Goal: Task Accomplishment & Management: Use online tool/utility

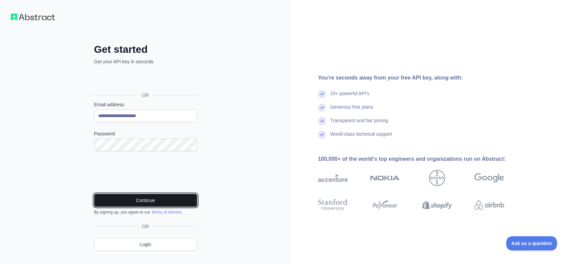
click at [143, 201] on button "Continue" at bounding box center [145, 200] width 103 height 13
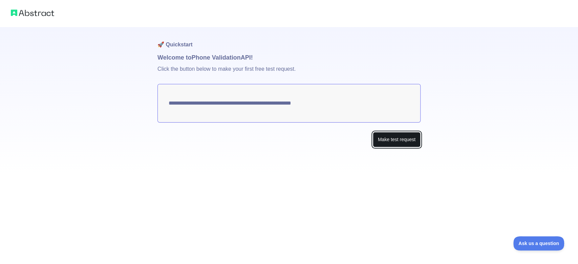
click at [390, 142] on button "Make test request" at bounding box center [397, 139] width 48 height 15
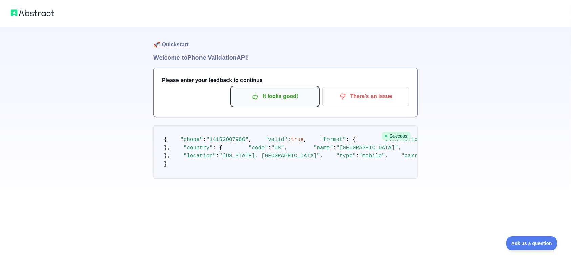
click at [281, 101] on p "It looks good!" at bounding box center [275, 97] width 77 height 12
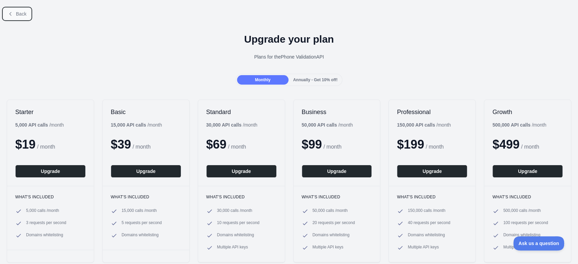
click at [18, 19] on button "Back" at bounding box center [16, 14] width 27 height 12
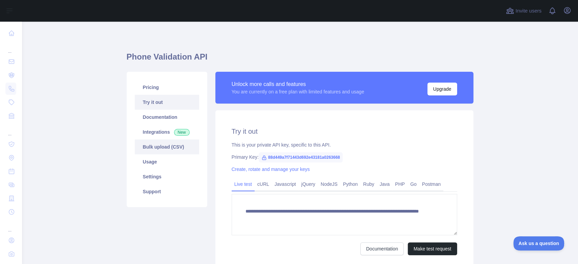
click at [155, 148] on link "Bulk upload (CSV)" at bounding box center [167, 147] width 64 height 15
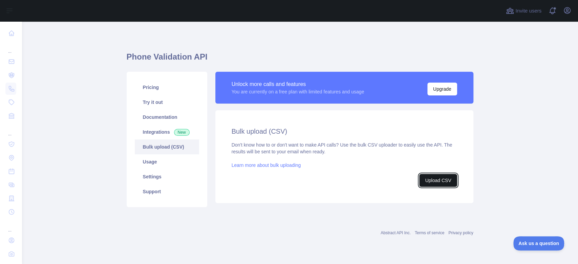
click at [443, 183] on button "Upload CSV" at bounding box center [439, 180] width 38 height 13
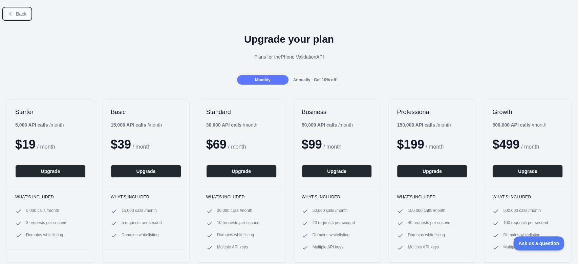
click at [24, 13] on span "Back" at bounding box center [21, 13] width 11 height 5
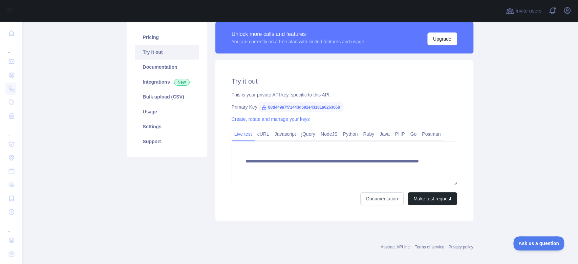
scroll to position [57, 0]
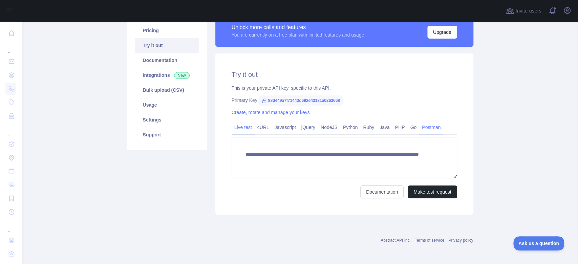
click at [423, 126] on link "Postman" at bounding box center [432, 127] width 24 height 11
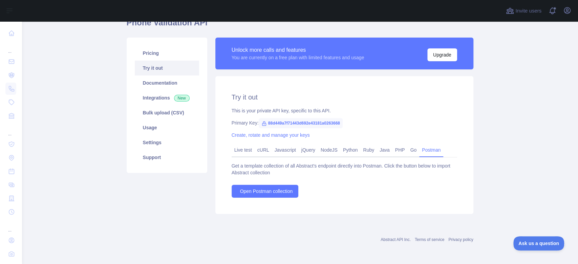
scroll to position [34, 0]
click at [259, 148] on link "cURL" at bounding box center [263, 150] width 17 height 11
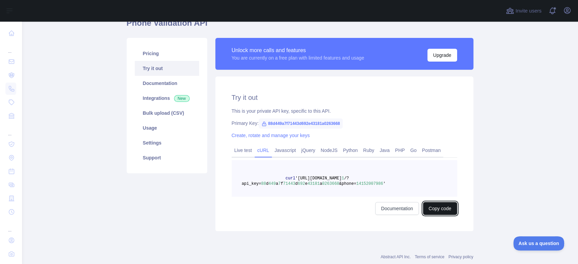
click at [433, 207] on button "Copy code" at bounding box center [440, 208] width 34 height 13
click at [240, 150] on link "Live test" at bounding box center [243, 150] width 23 height 11
